Goal: Task Accomplishment & Management: Manage account settings

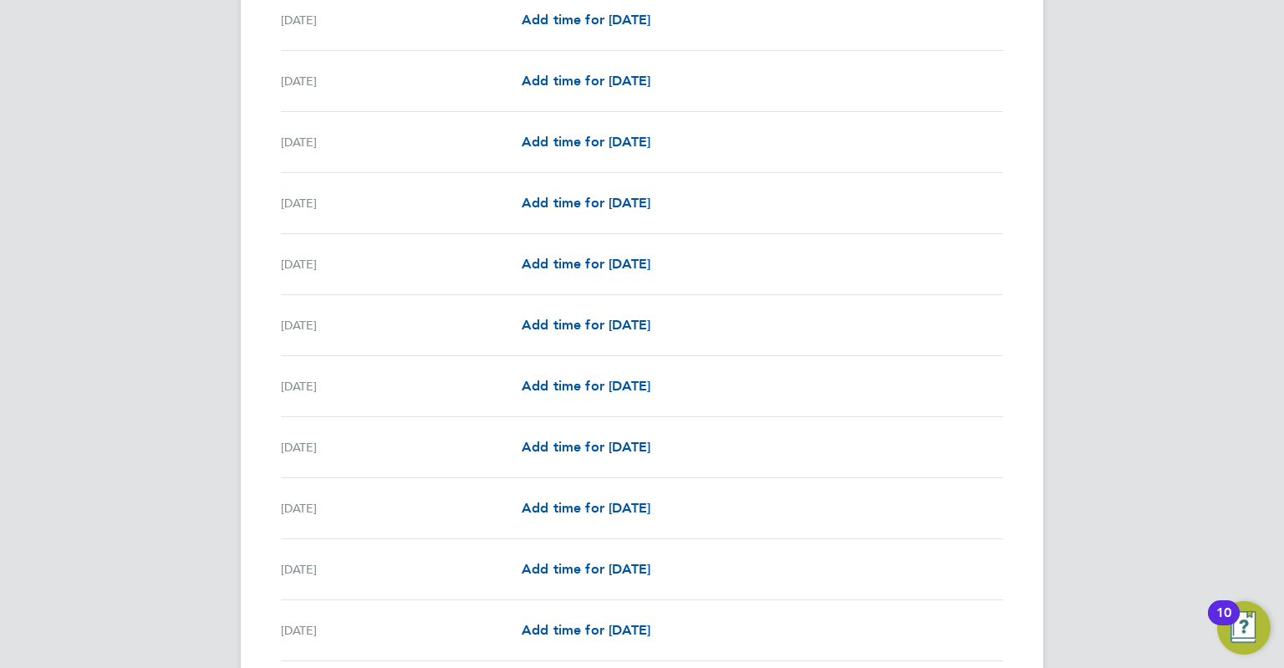
scroll to position [1918, 0]
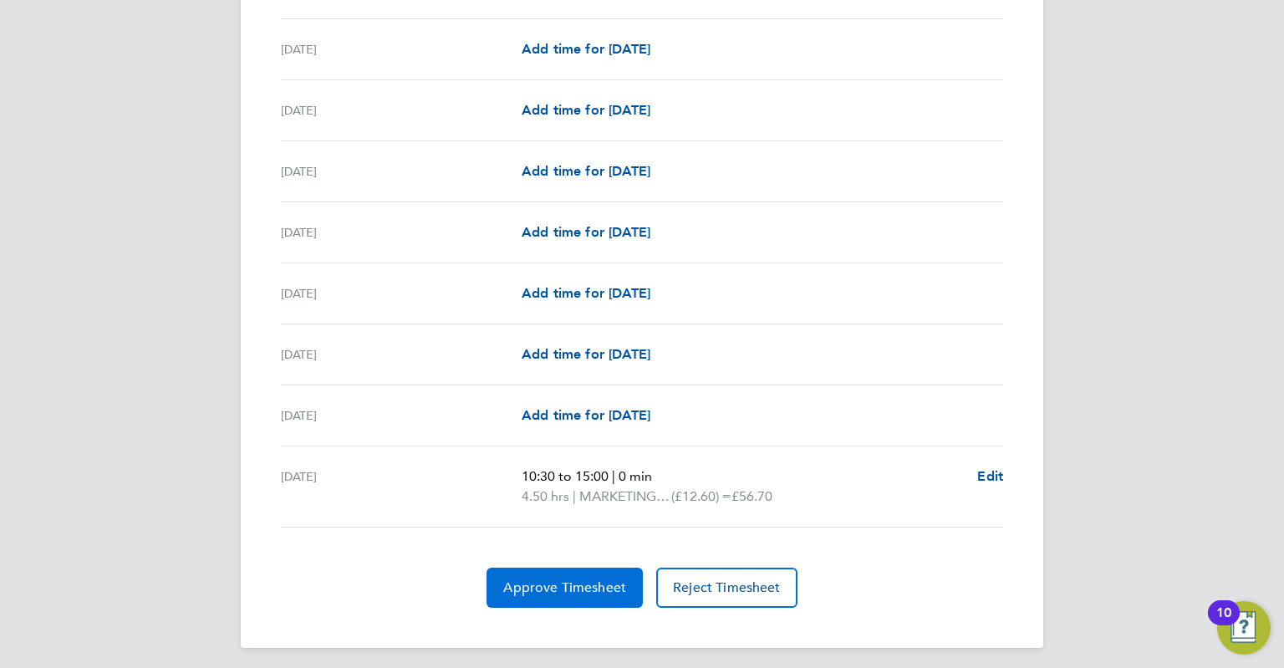
click at [578, 584] on span "Approve Timesheet" at bounding box center [564, 587] width 123 height 17
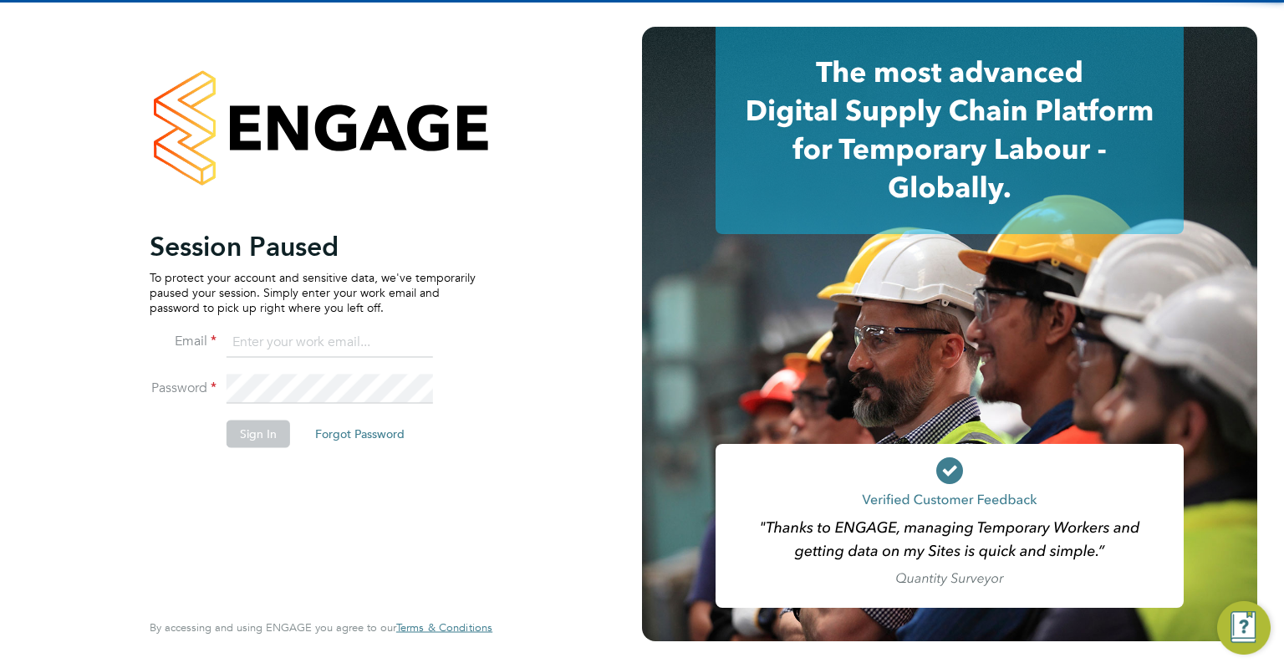
type input "[EMAIL_ADDRESS][DOMAIN_NAME]"
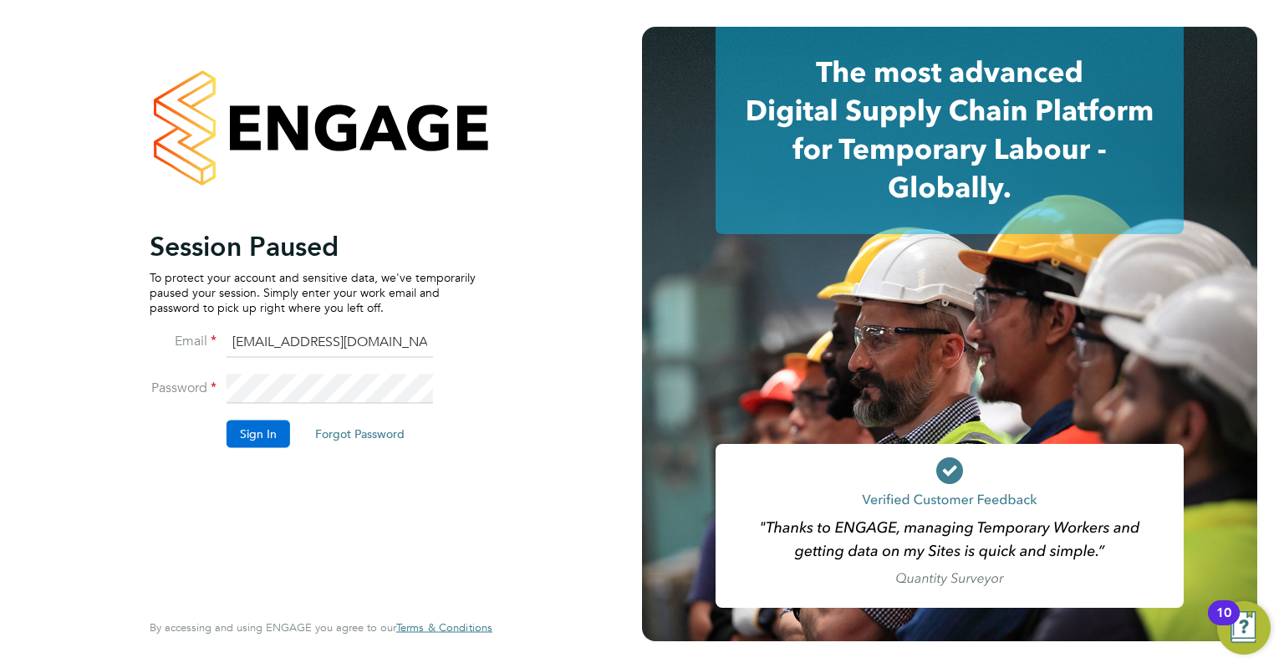
click at [237, 441] on button "Sign In" at bounding box center [259, 433] width 64 height 27
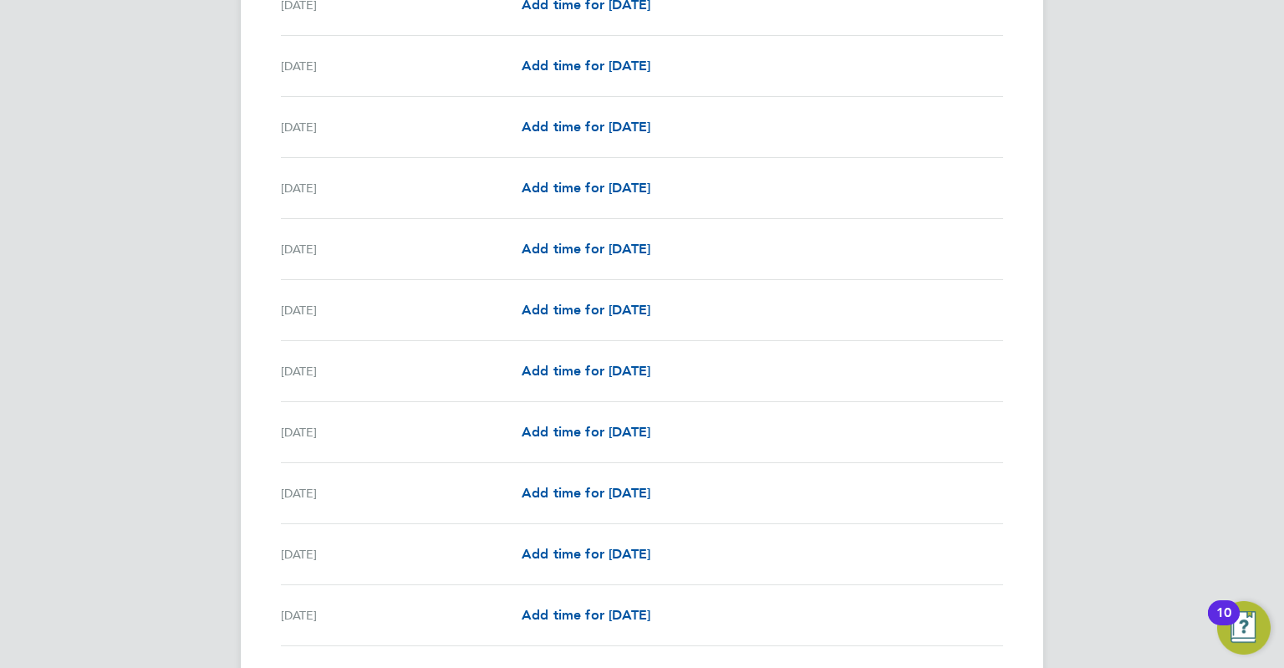
scroll to position [1918, 0]
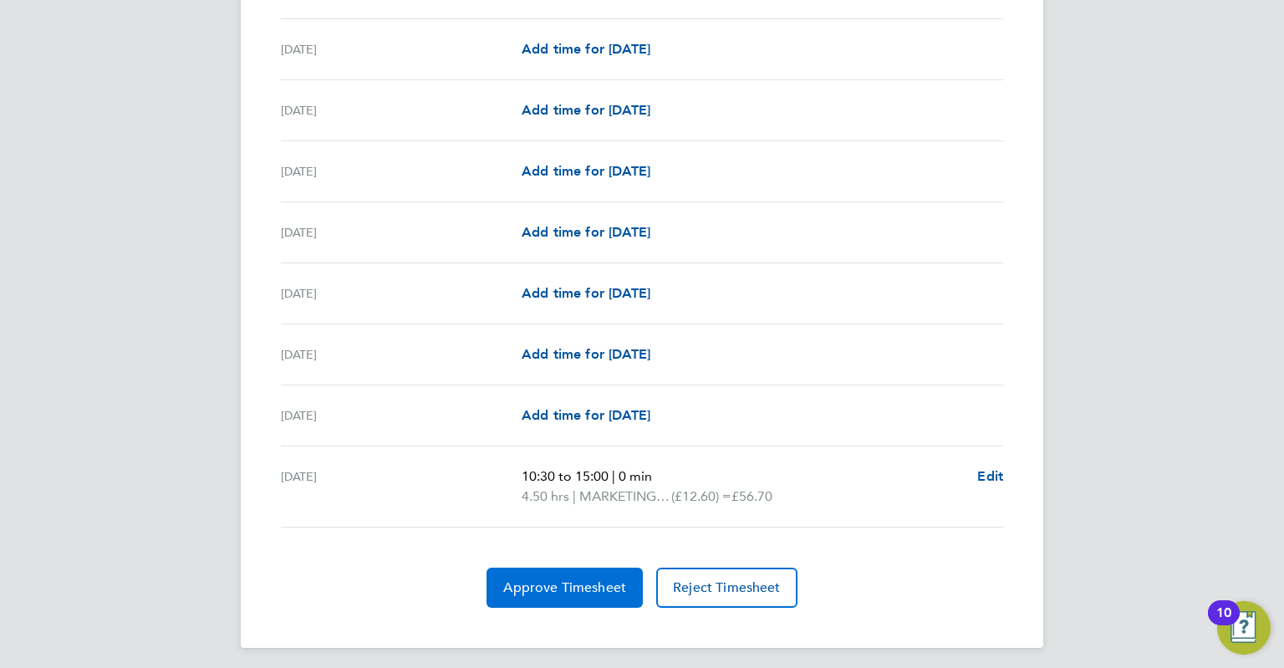
click at [558, 588] on span "Approve Timesheet" at bounding box center [564, 587] width 123 height 17
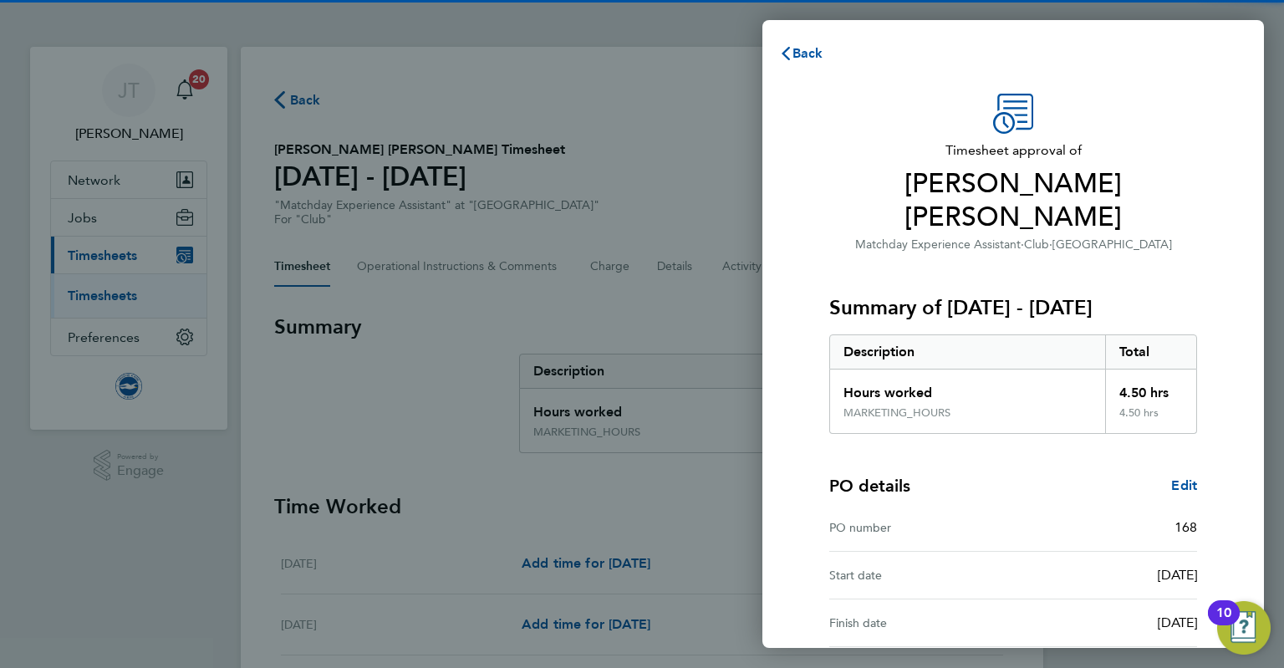
scroll to position [131, 0]
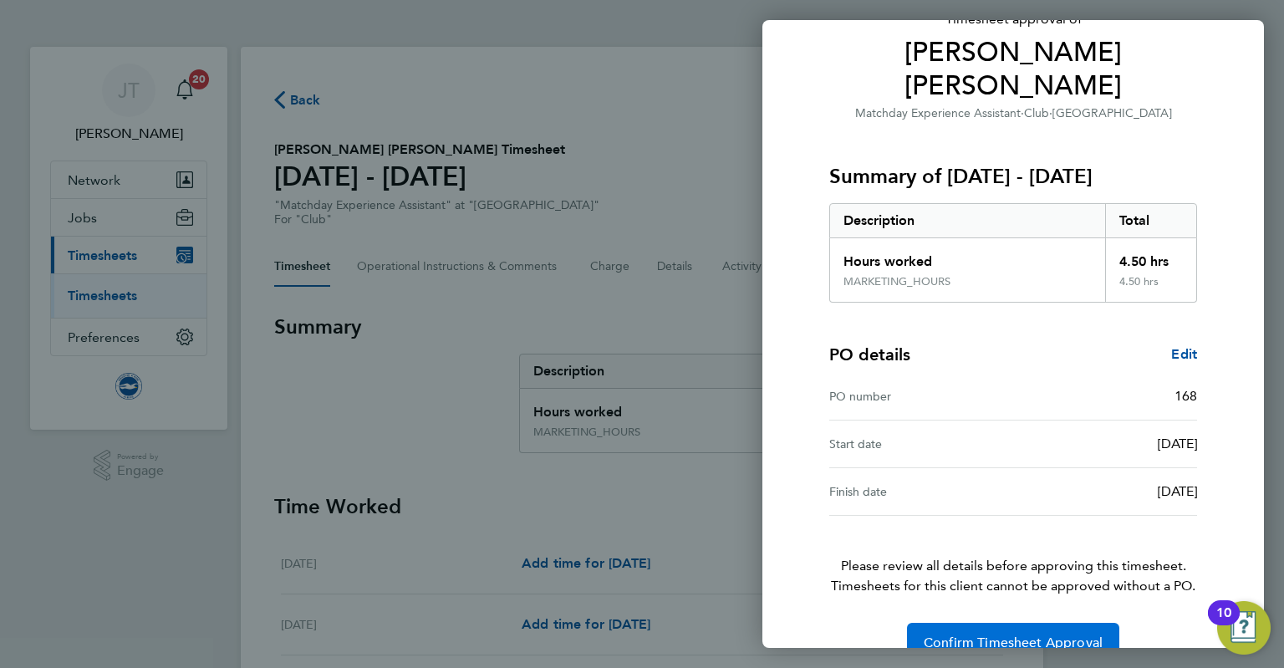
click at [1021, 634] on span "Confirm Timesheet Approval" at bounding box center [1013, 642] width 179 height 17
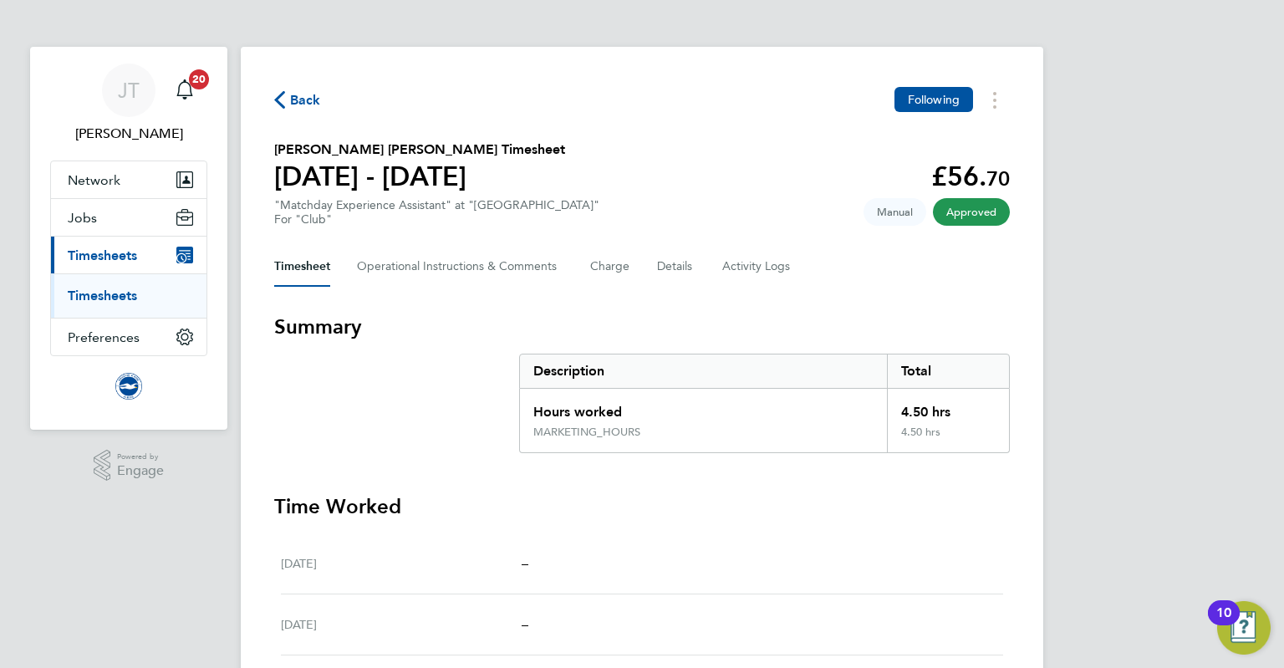
click at [107, 294] on link "Timesheets" at bounding box center [102, 296] width 69 height 16
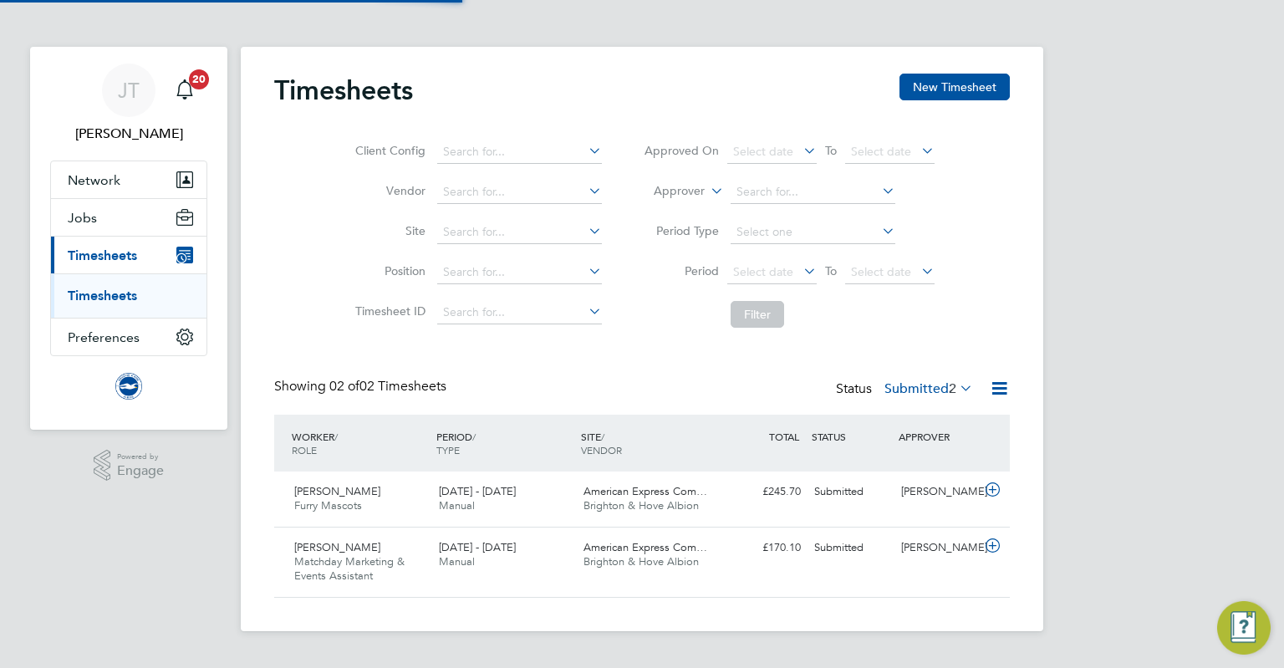
scroll to position [42, 145]
click at [989, 492] on icon at bounding box center [992, 489] width 21 height 13
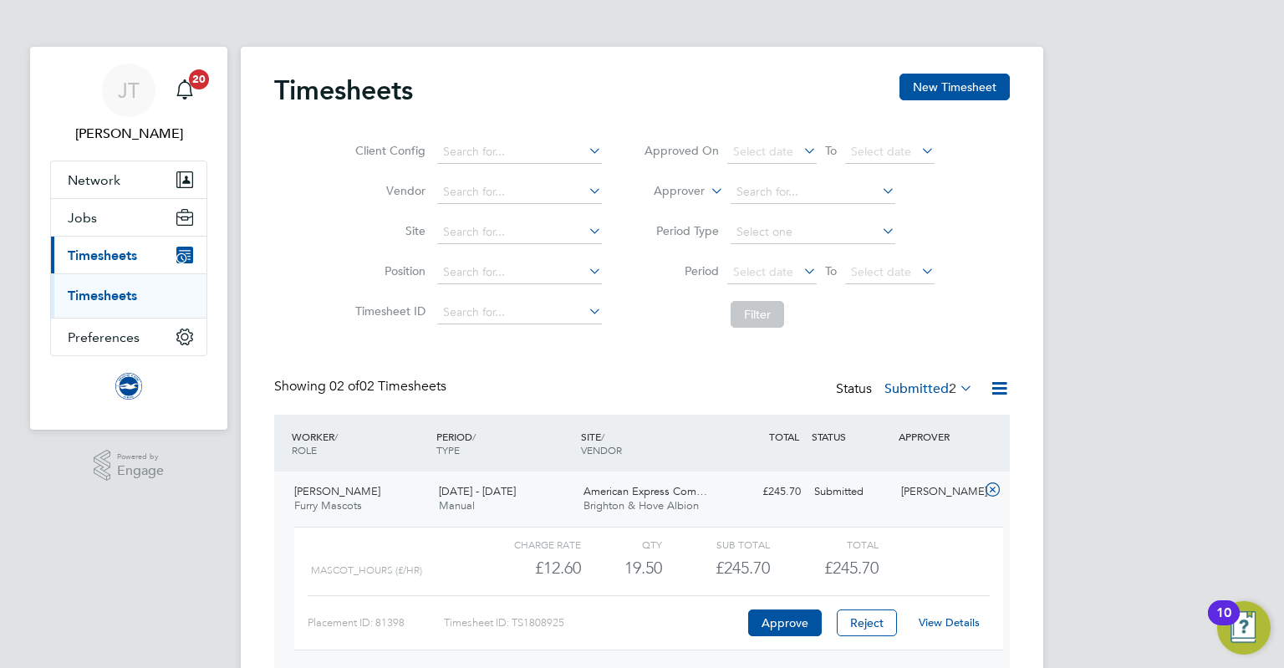
scroll to position [142, 0]
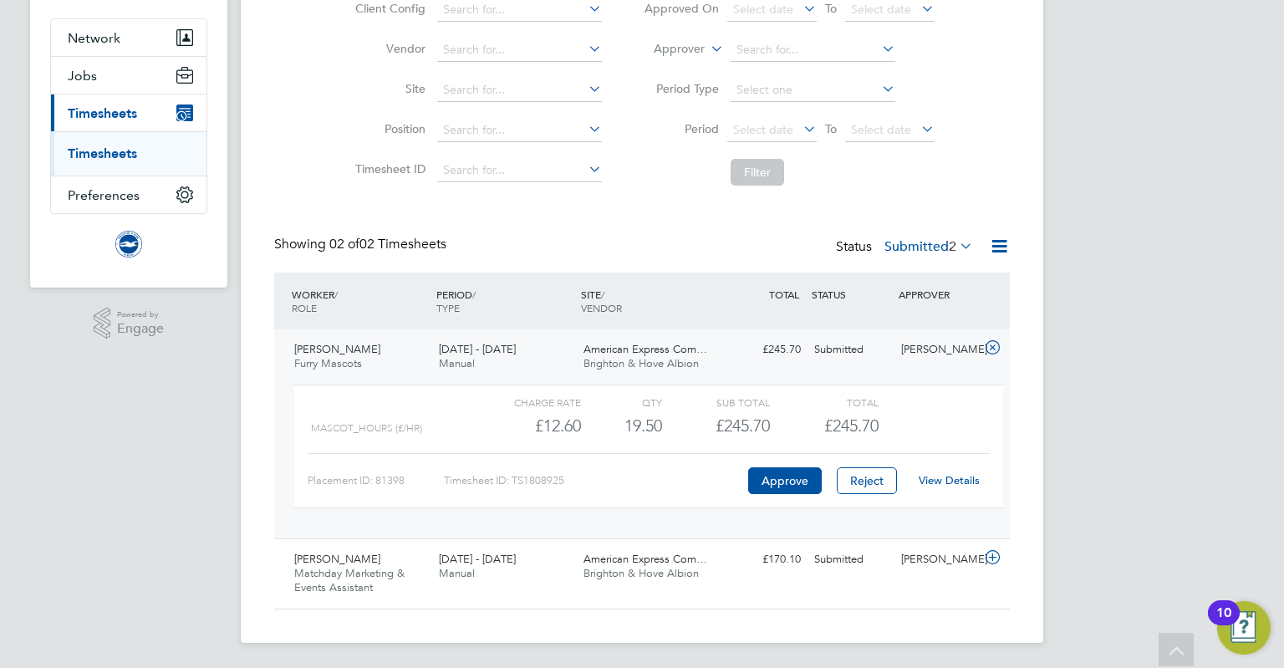
click at [946, 481] on link "View Details" at bounding box center [949, 480] width 61 height 14
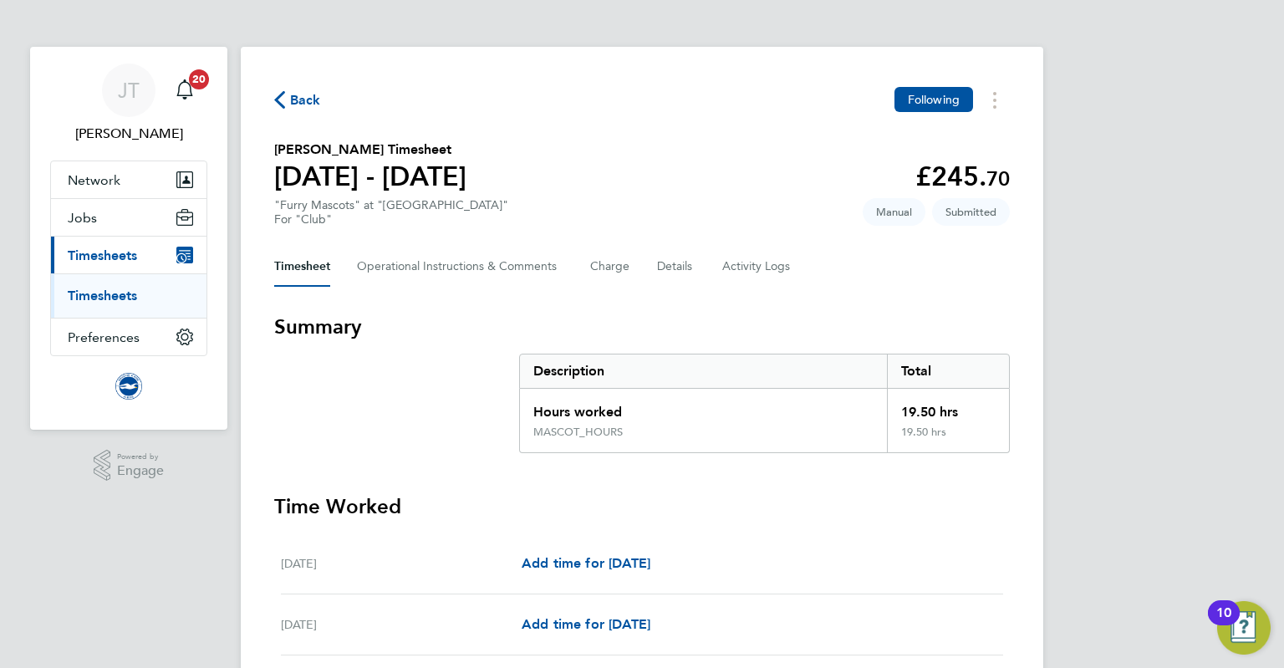
click at [85, 309] on ul "Timesheets" at bounding box center [128, 295] width 155 height 44
click at [104, 292] on link "Timesheets" at bounding box center [102, 296] width 69 height 16
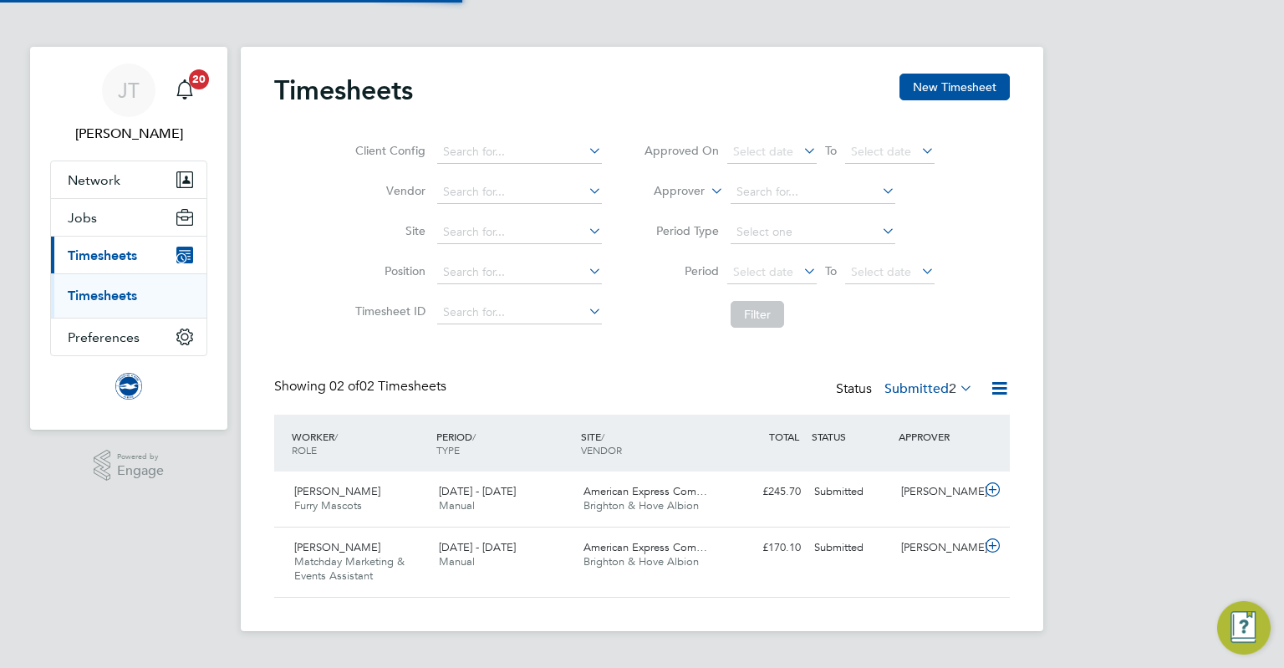
scroll to position [42, 145]
click at [990, 548] on icon at bounding box center [992, 545] width 21 height 13
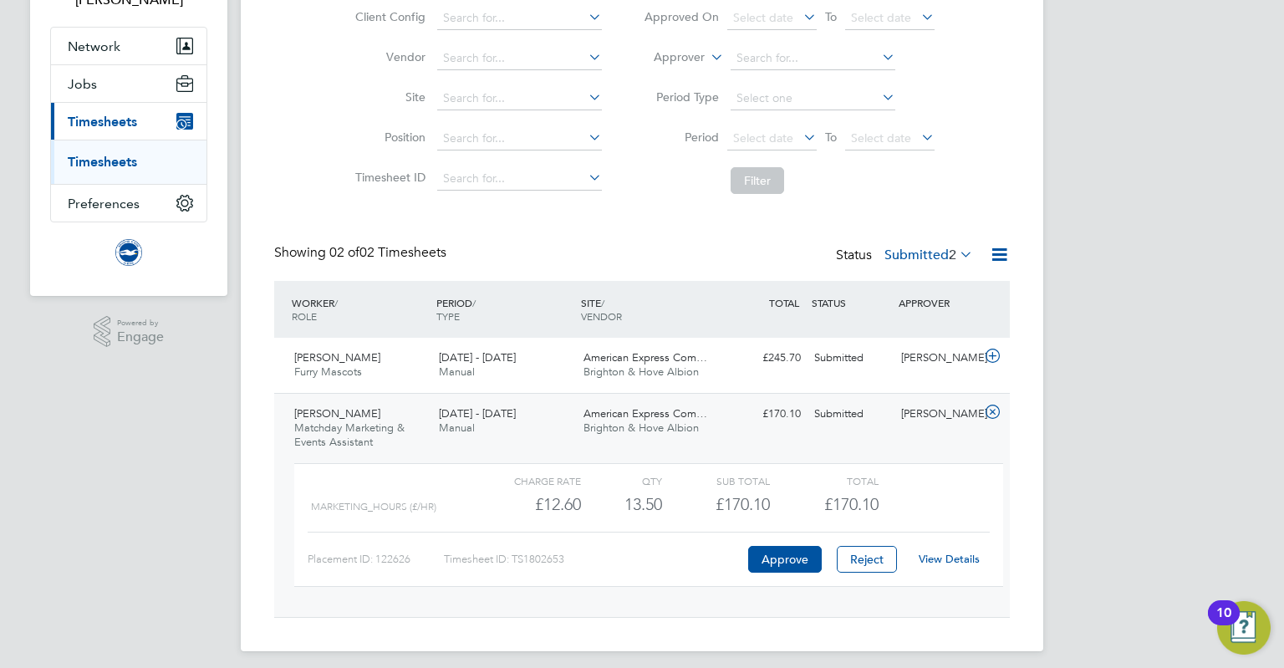
scroll to position [134, 0]
click at [962, 565] on div "View Details" at bounding box center [949, 559] width 82 height 27
click at [970, 546] on div "View Details" at bounding box center [949, 559] width 82 height 27
click at [971, 563] on link "View Details" at bounding box center [949, 559] width 61 height 14
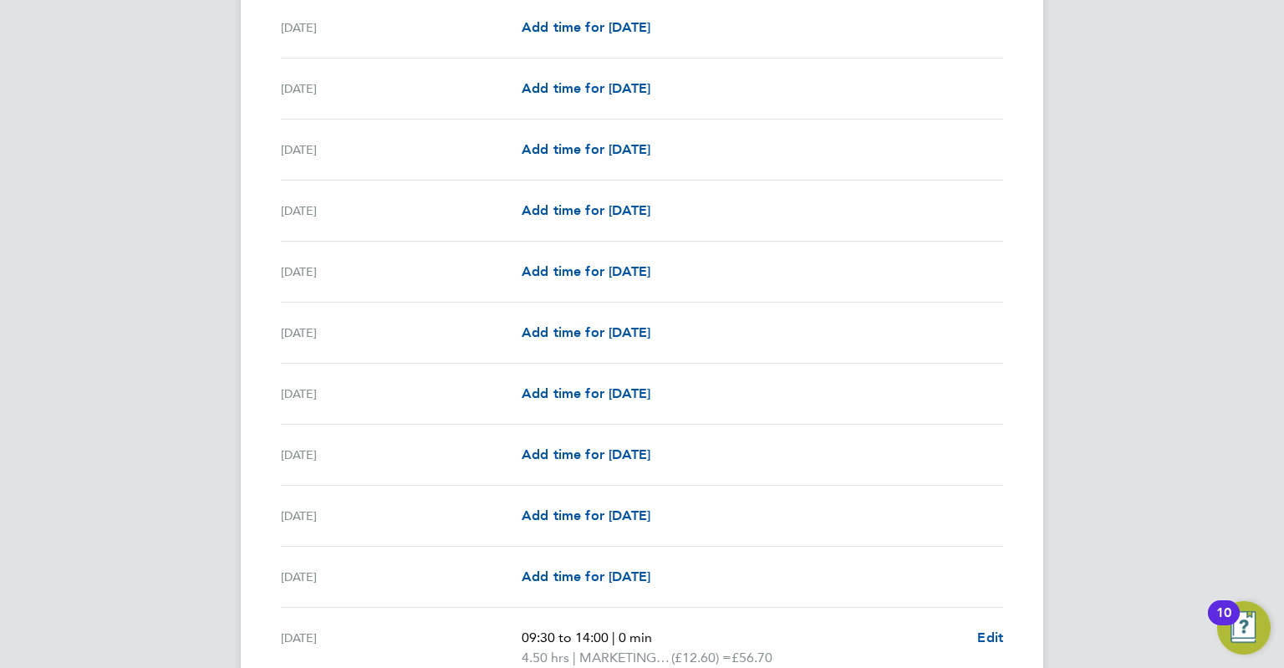
scroll to position [1958, 0]
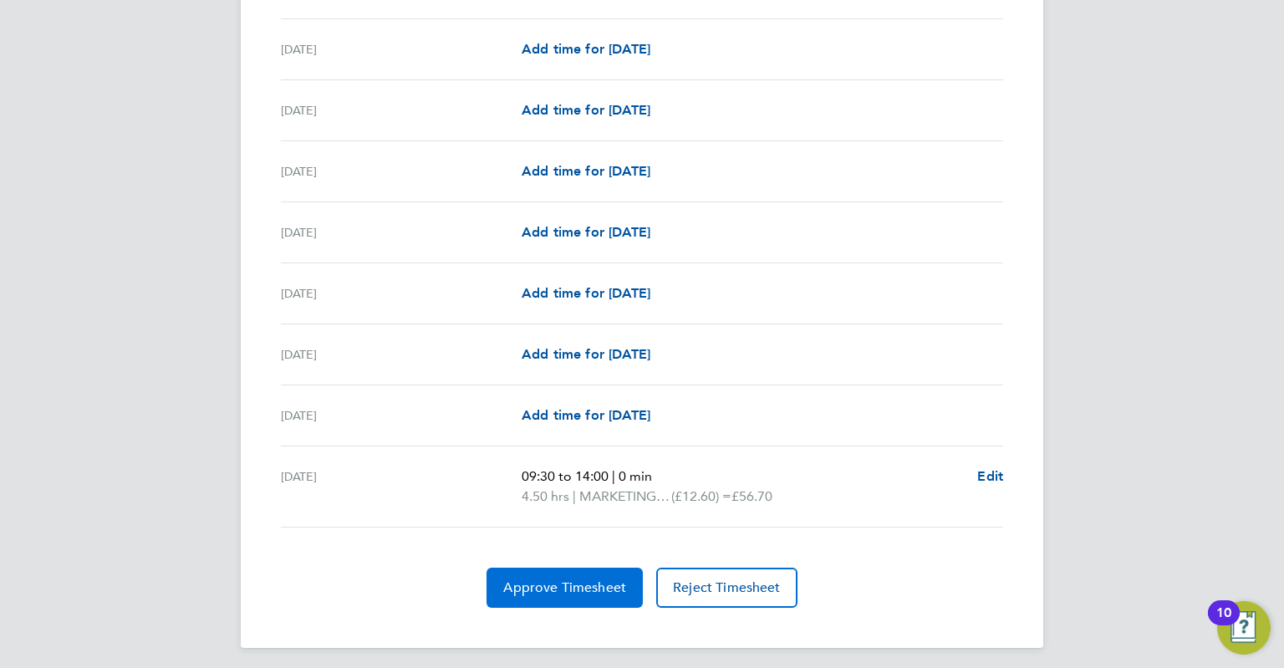
click at [606, 586] on span "Approve Timesheet" at bounding box center [564, 587] width 123 height 17
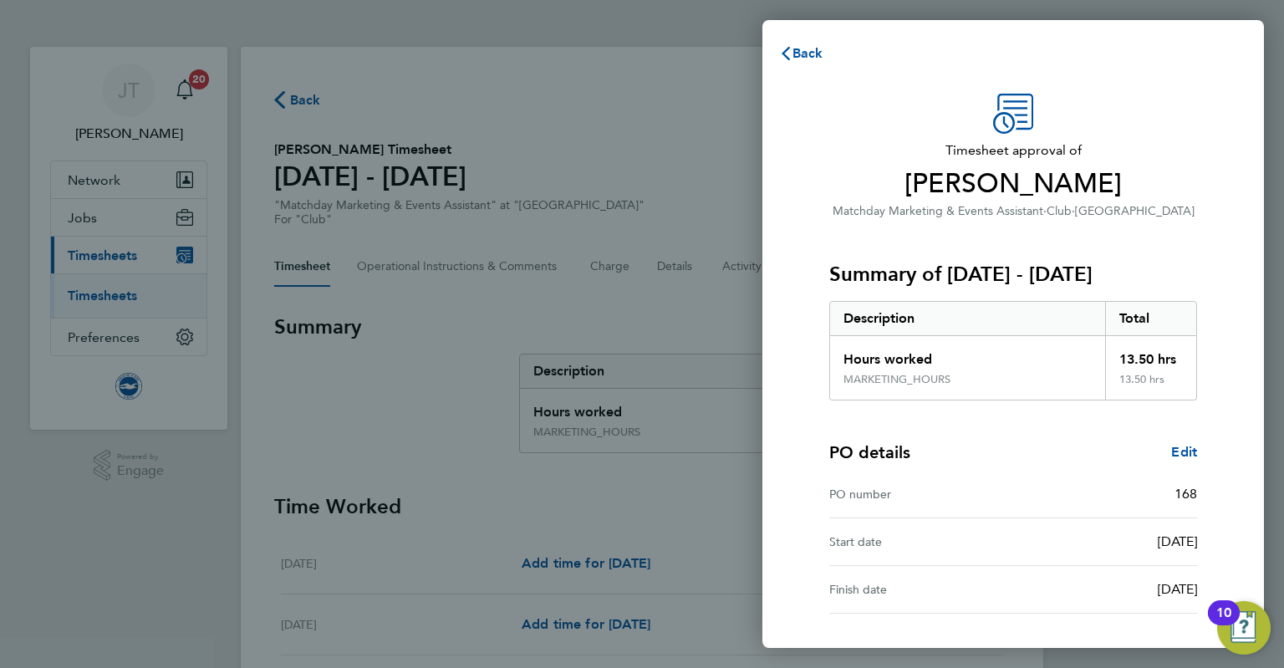
scroll to position [131, 0]
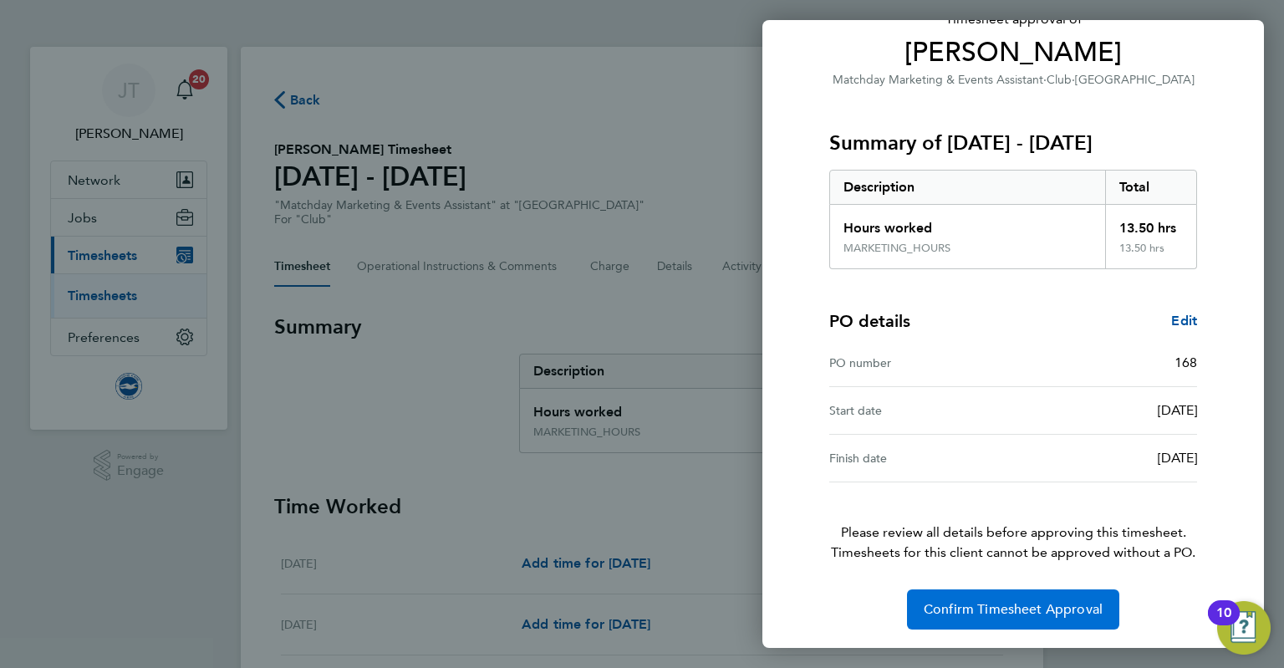
click at [1037, 603] on span "Confirm Timesheet Approval" at bounding box center [1013, 609] width 179 height 17
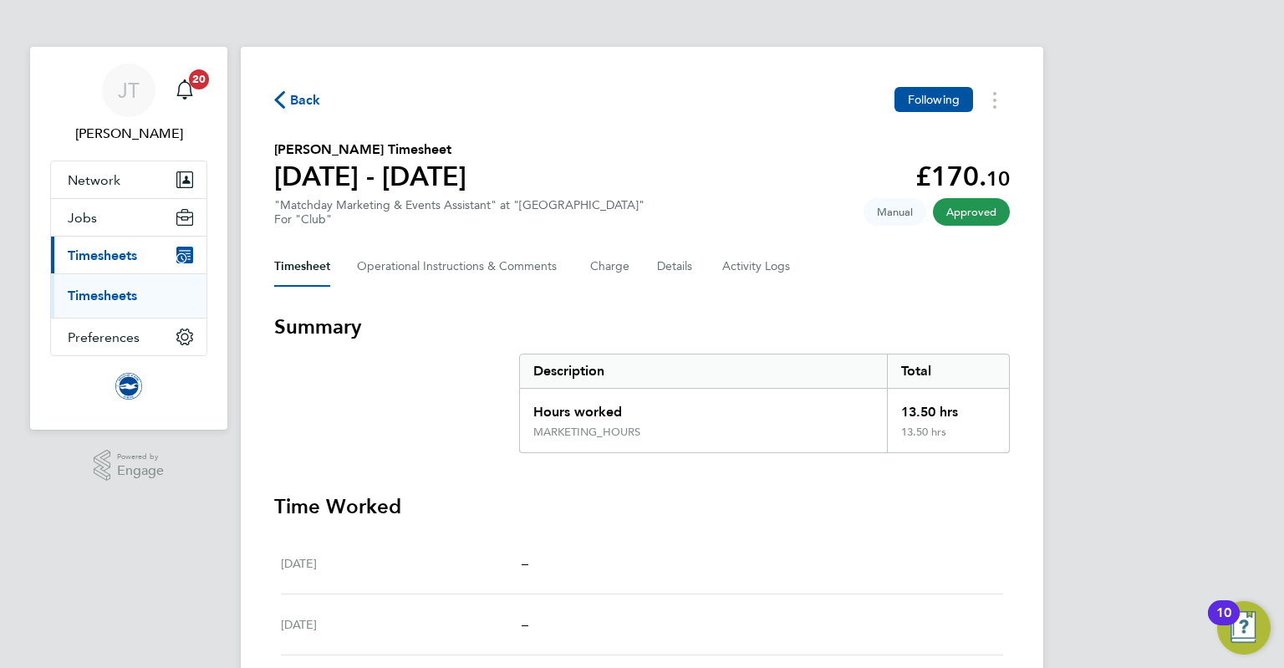
click at [297, 103] on span "Back" at bounding box center [305, 100] width 31 height 20
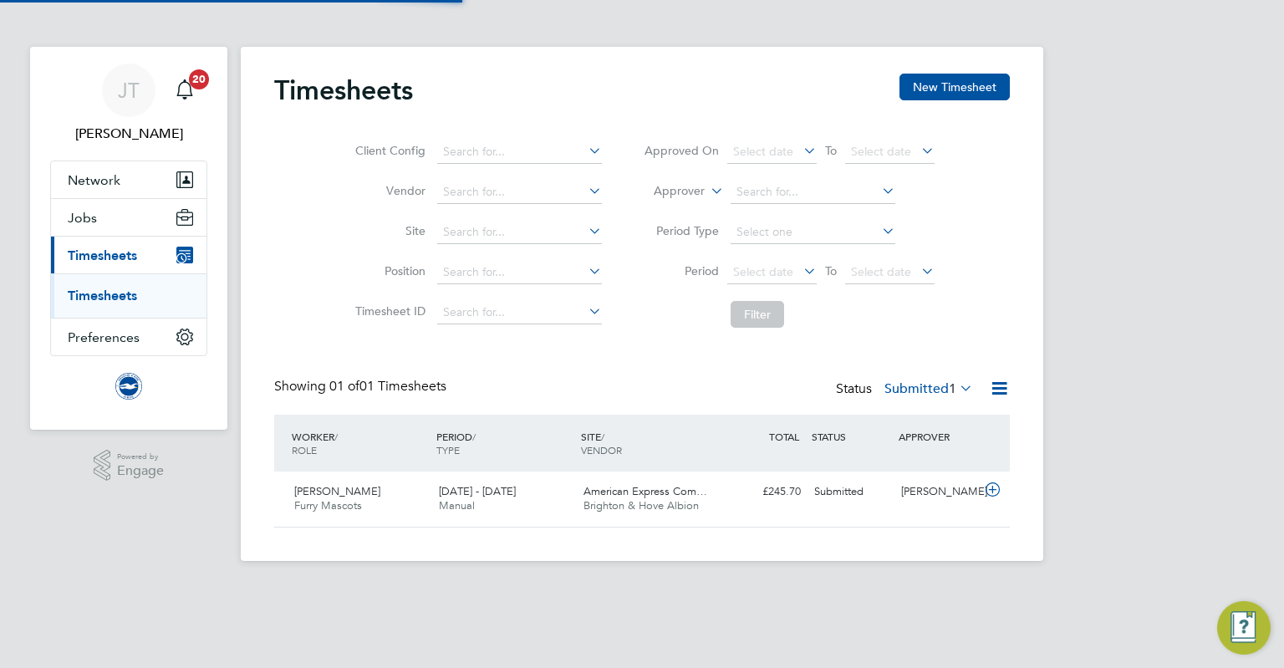
scroll to position [42, 145]
click at [993, 487] on icon at bounding box center [992, 489] width 21 height 13
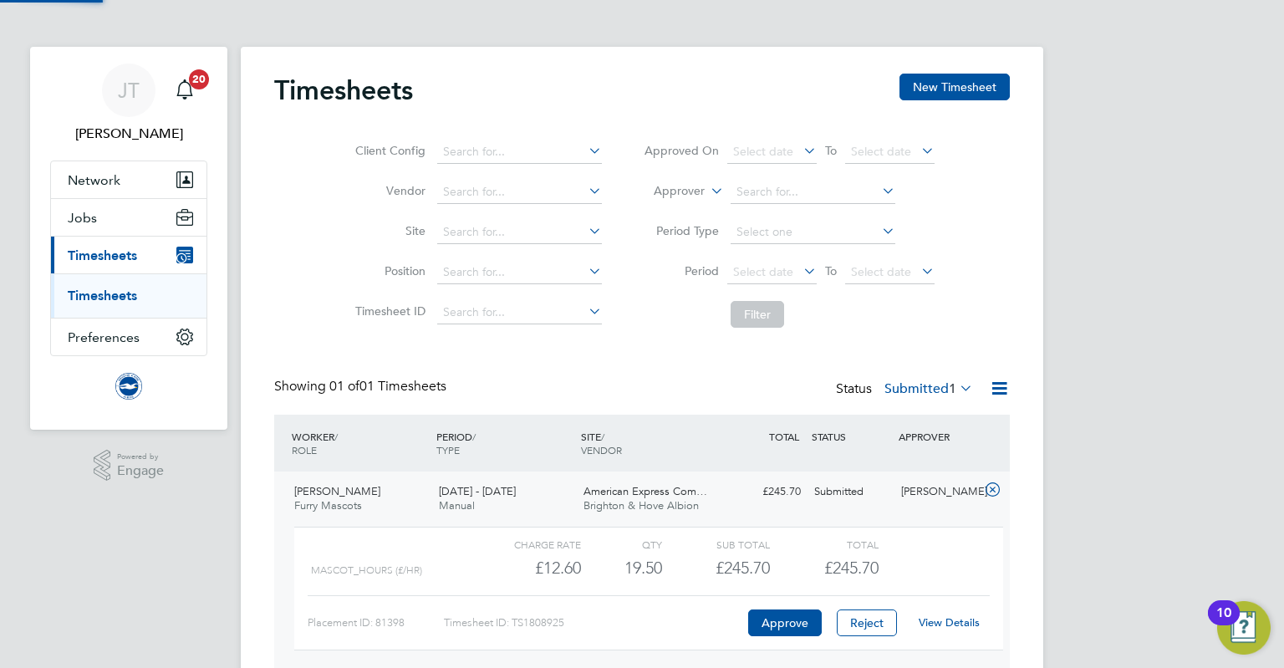
scroll to position [28, 162]
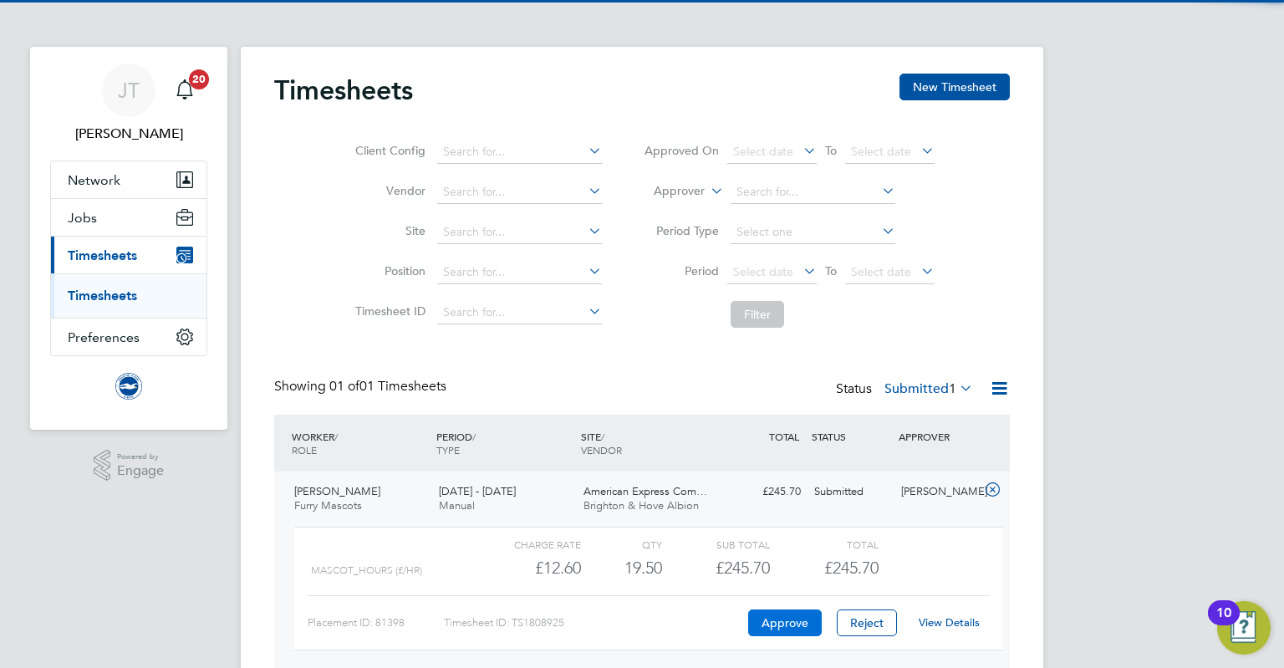
click at [774, 619] on button "Approve" at bounding box center [785, 622] width 74 height 27
